Goal: Communication & Community: Answer question/provide support

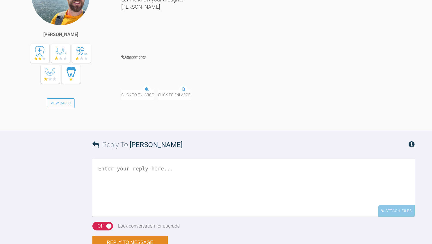
scroll to position [874, 0]
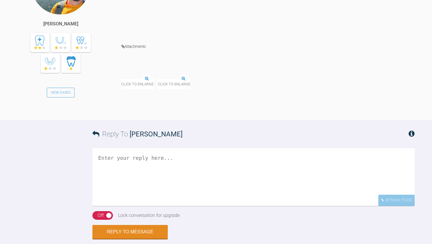
click at [121, 79] on img at bounding box center [121, 79] width 0 height 0
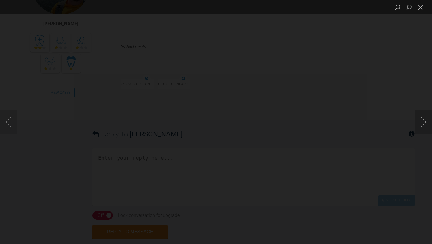
click at [422, 121] on button "Next image" at bounding box center [422, 121] width 17 height 23
click at [420, 8] on button "Close lightbox" at bounding box center [420, 7] width 12 height 10
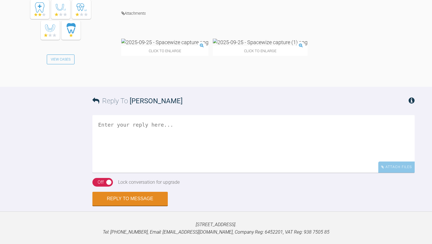
scroll to position [909, 0]
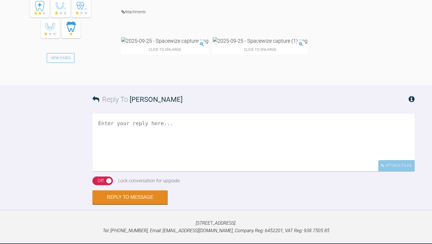
click at [145, 171] on textarea at bounding box center [253, 143] width 322 height 58
click at [383, 171] on textarea "You are too kind....the important people are you - I just get a chance to have …" at bounding box center [253, 143] width 322 height 58
click at [375, 171] on textarea "You are too kind....the important people are you - I just get a chance to have …" at bounding box center [253, 143] width 322 height 58
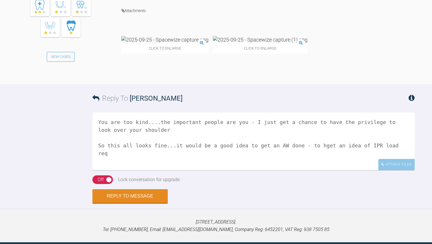
scroll to position [918, 0]
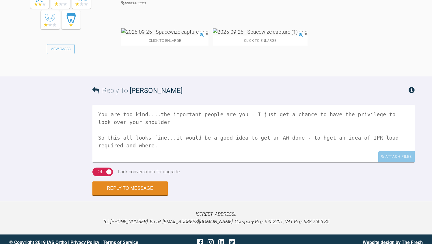
click at [171, 162] on textarea "You are too kind....the important people are you - I just get a chance to have …" at bounding box center [253, 134] width 322 height 58
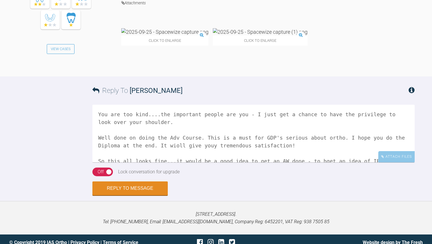
type textarea "You are too kind....the important people are you - I just get a chance to have …"
click at [69, 190] on div "Reply To [PERSON_NAME] You are too kind....the important people are you - I jus…" at bounding box center [216, 135] width 432 height 119
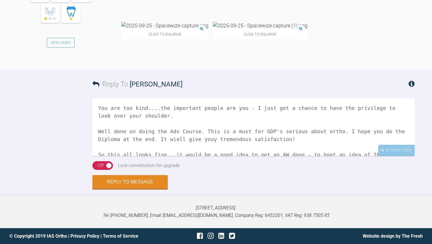
scroll to position [964, 0]
click at [98, 169] on div "Off" at bounding box center [101, 166] width 6 height 8
click at [125, 190] on button "Reply to Message" at bounding box center [129, 183] width 75 height 14
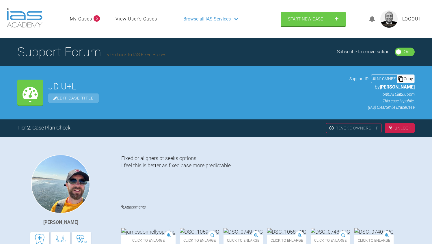
scroll to position [0, 0]
